Goal: Check status: Check status

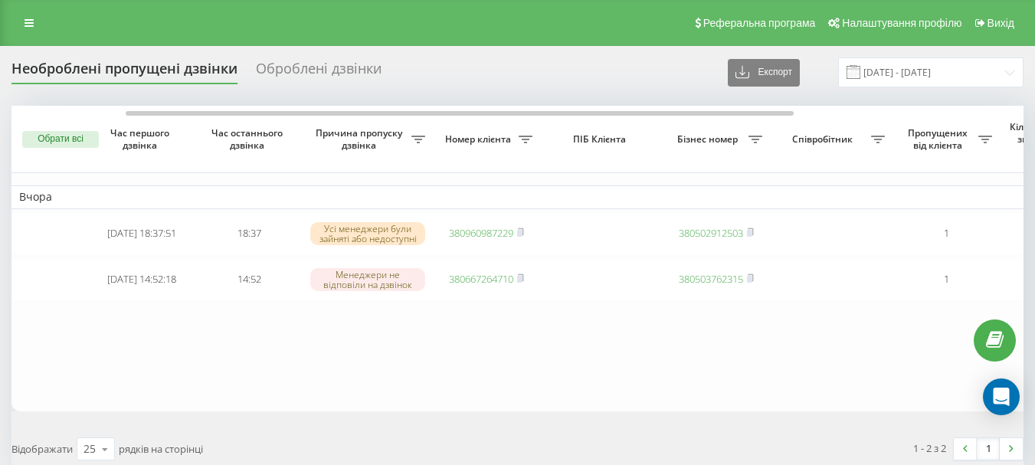
scroll to position [0, 69]
click at [633, 371] on table "Вчора 2025-08-20 18:37:51 18:37 Усі менеджери були зайняті або недоступні 38096…" at bounding box center [777, 259] width 1533 height 306
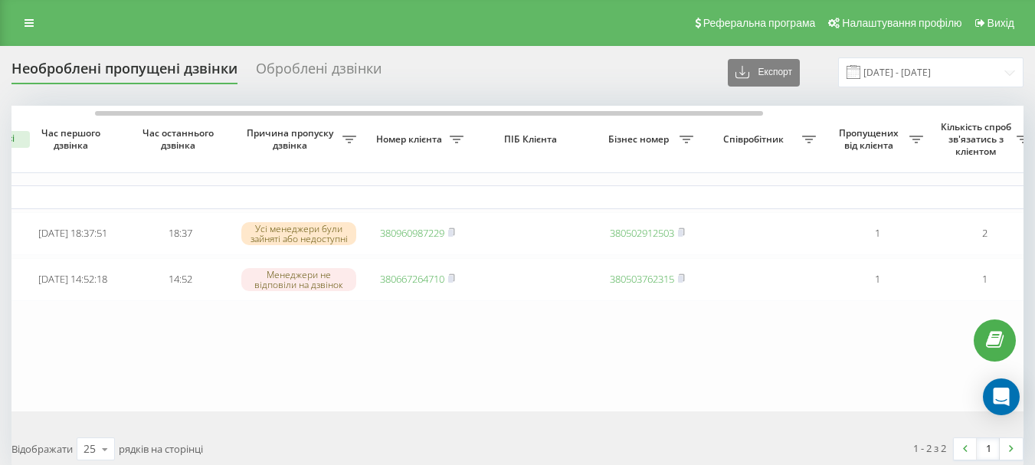
scroll to position [0, 92]
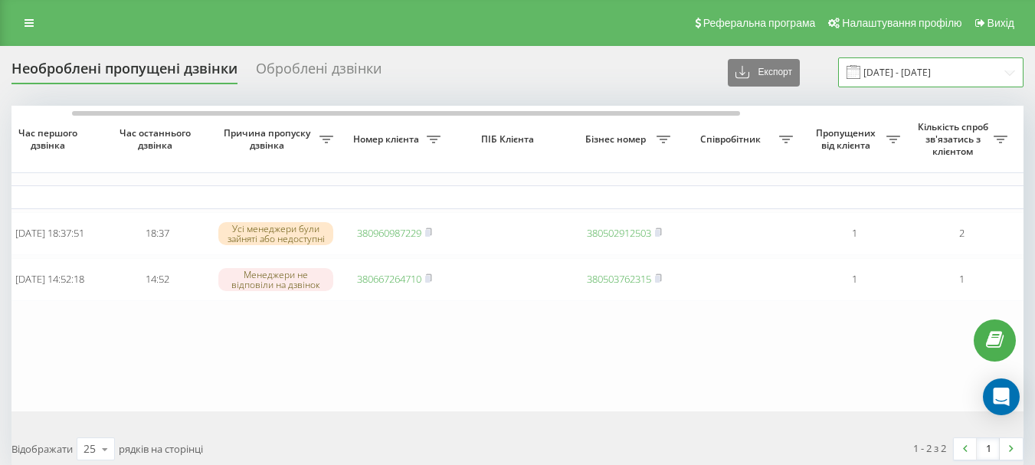
click at [905, 71] on input "[DATE] - [DATE]" at bounding box center [930, 72] width 185 height 30
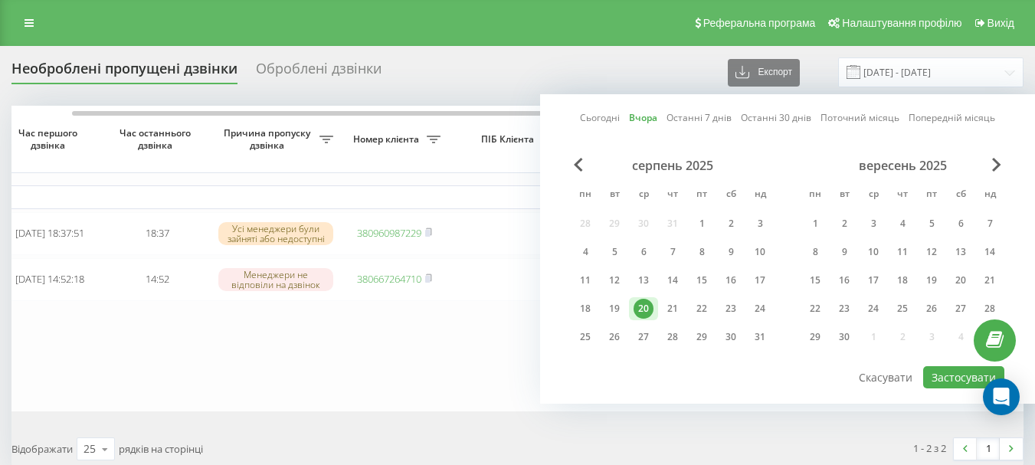
click at [602, 118] on link "Сьогодні" at bounding box center [600, 117] width 40 height 15
drag, startPoint x: 954, startPoint y: 376, endPoint x: 766, endPoint y: 272, distance: 215.4
click at [946, 376] on button "Застосувати" at bounding box center [963, 377] width 81 height 22
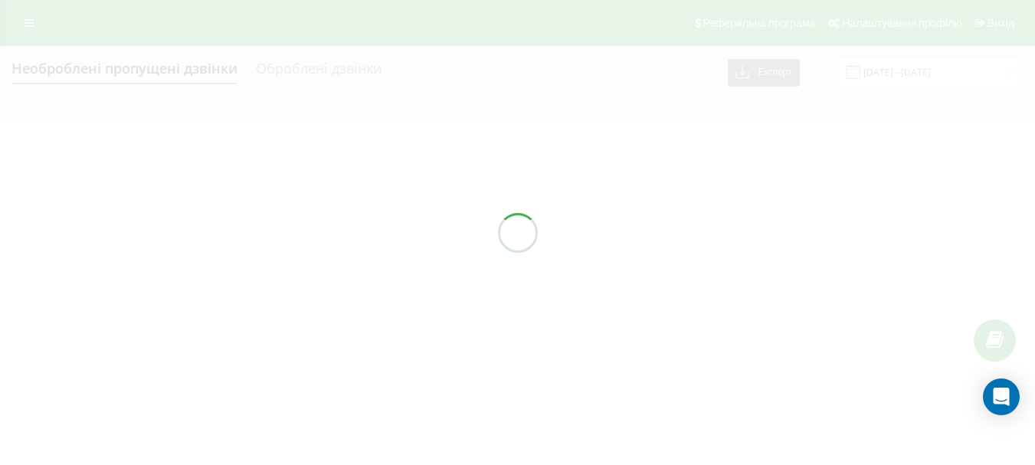
type input "21.08.2025 - 21.08.2025"
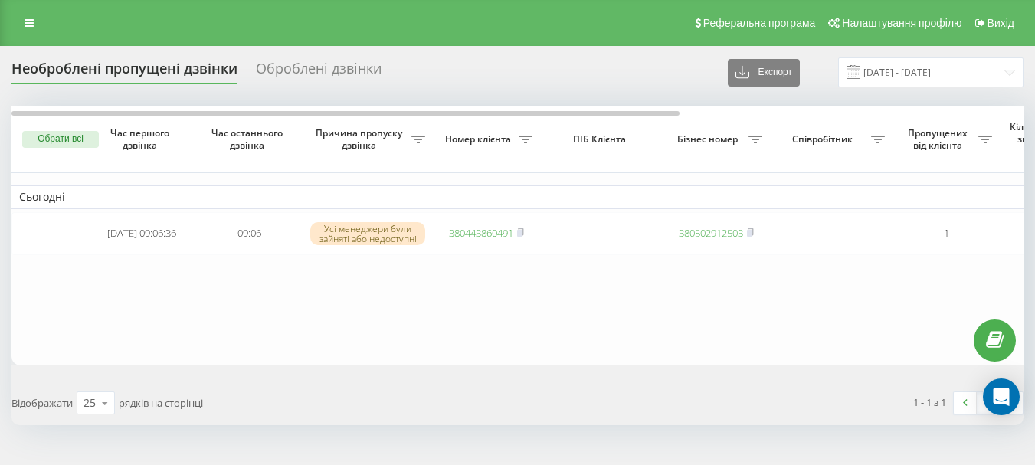
click at [625, 412] on div "1 - 1 з 1 1" at bounding box center [776, 403] width 517 height 44
click at [604, 430] on div "Необроблені пропущені дзвінки Оброблені дзвінки Експорт .csv .xlsx 21.08.2025 -…" at bounding box center [517, 272] width 1035 height 452
click at [630, 336] on table "Сьогодні 2025-08-21 09:06:36 09:06 Усі менеджери були зайняті або недоступні 38…" at bounding box center [777, 235] width 1533 height 259
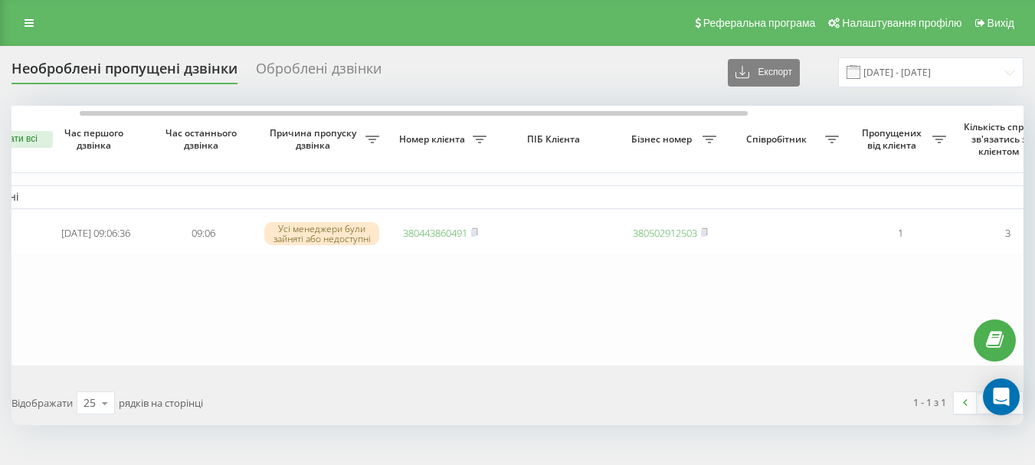
scroll to position [0, 69]
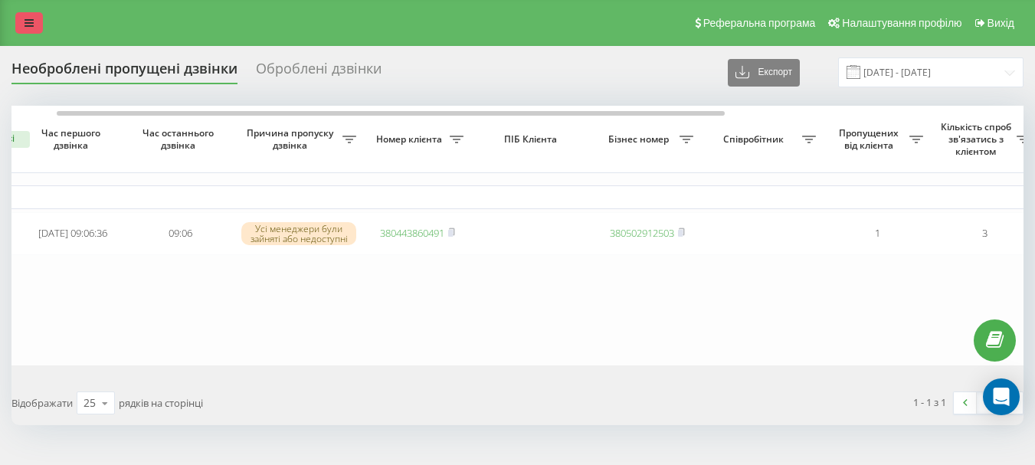
drag, startPoint x: 29, startPoint y: 20, endPoint x: 166, endPoint y: 90, distance: 153.6
click at [31, 21] on icon at bounding box center [29, 23] width 9 height 11
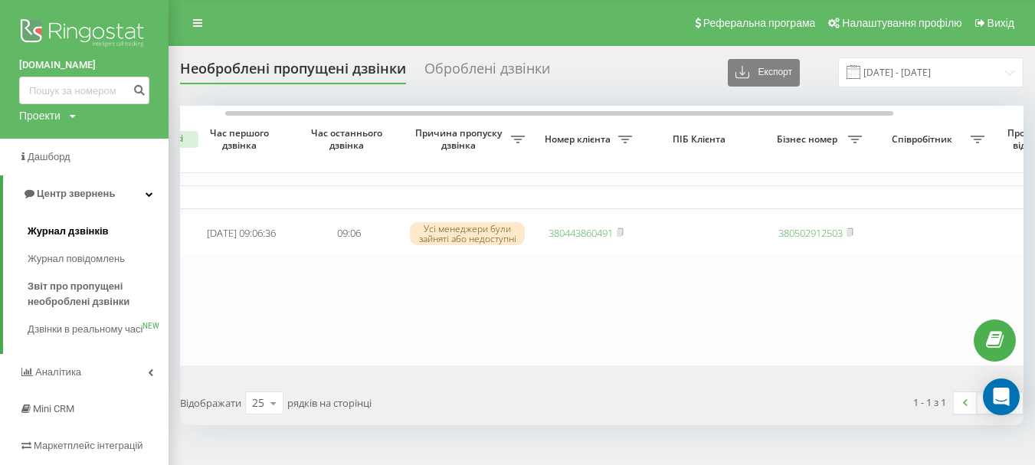
click at [79, 228] on span "Журнал дзвінків" at bounding box center [68, 231] width 81 height 15
